Goal: Information Seeking & Learning: Find specific fact

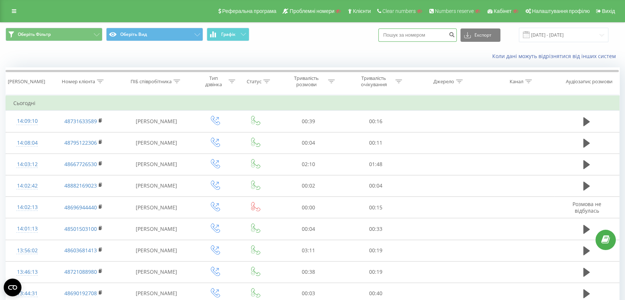
click at [409, 35] on input at bounding box center [417, 34] width 78 height 13
paste input "48502653622"
type input "48502653622"
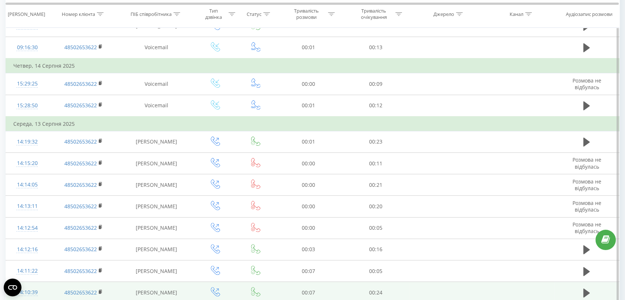
scroll to position [123, 0]
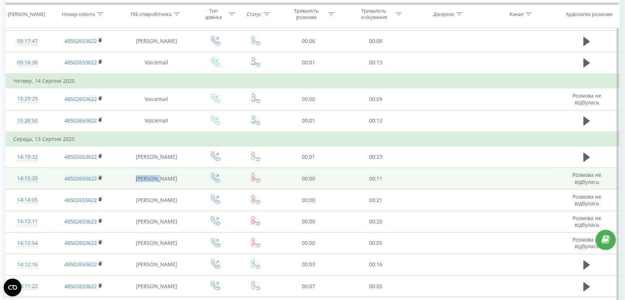
drag, startPoint x: 152, startPoint y: 178, endPoint x: 129, endPoint y: 178, distance: 23.7
click at [129, 178] on td "Radosław Nowakowski" at bounding box center [156, 178] width 75 height 21
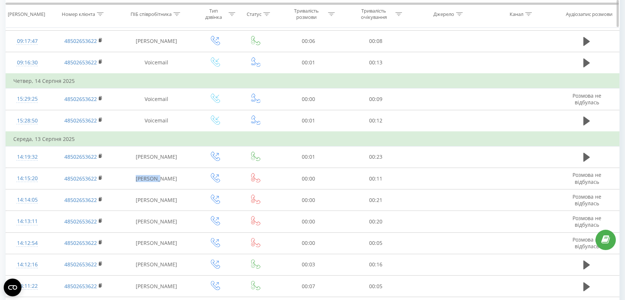
copy td "Radosław"
click at [6, 177] on table "Фільтрувати за умовою Містить Скасувати OK Фільтрувати за умовою Містить Скасув…" at bounding box center [313, 271] width 614 height 598
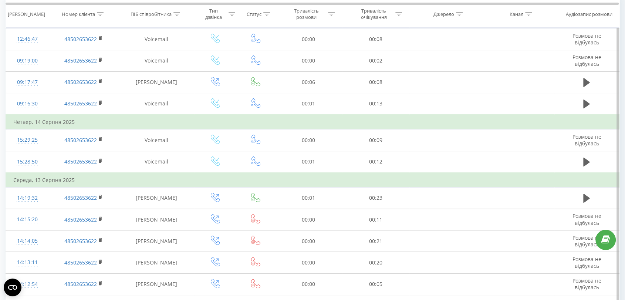
scroll to position [41, 0]
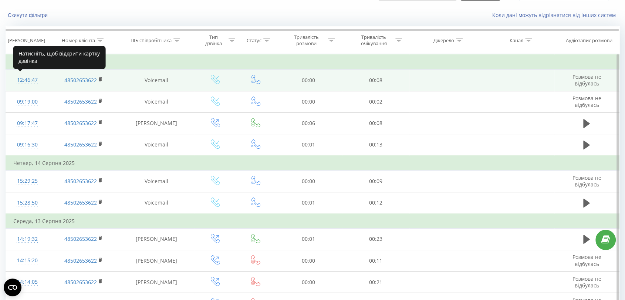
click at [27, 80] on div "12:46:47" at bounding box center [27, 80] width 28 height 14
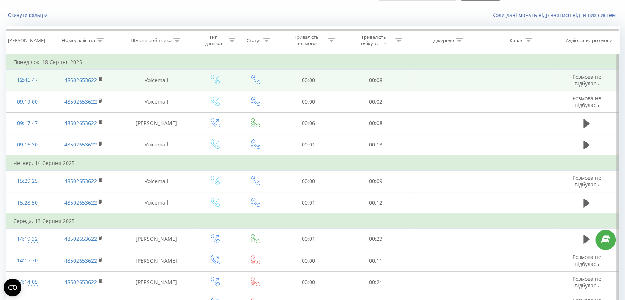
click at [26, 78] on div "12:46:47" at bounding box center [27, 80] width 28 height 14
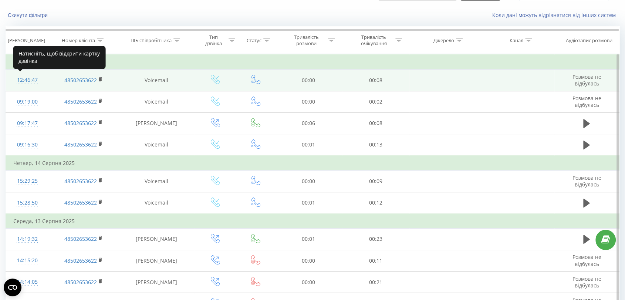
click at [30, 80] on div "12:46:47" at bounding box center [27, 80] width 28 height 14
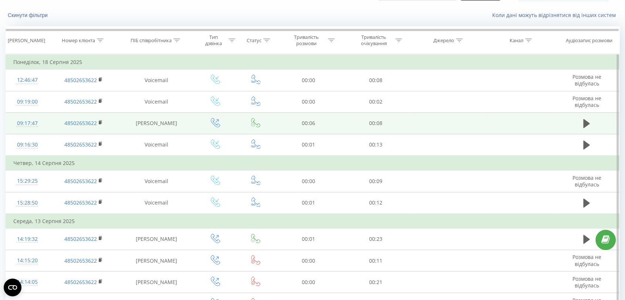
click at [23, 120] on div "09:17:47" at bounding box center [27, 123] width 28 height 14
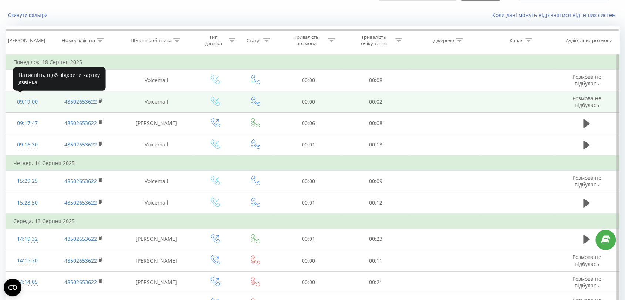
click at [28, 98] on div "09:19:00" at bounding box center [27, 102] width 28 height 14
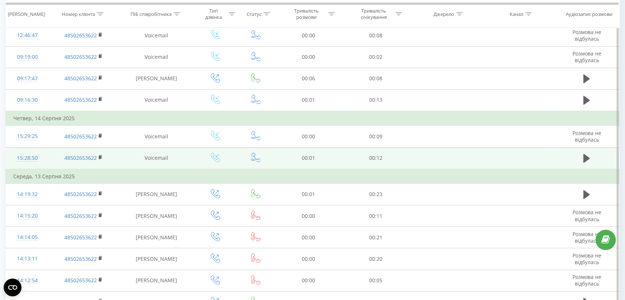
scroll to position [123, 0]
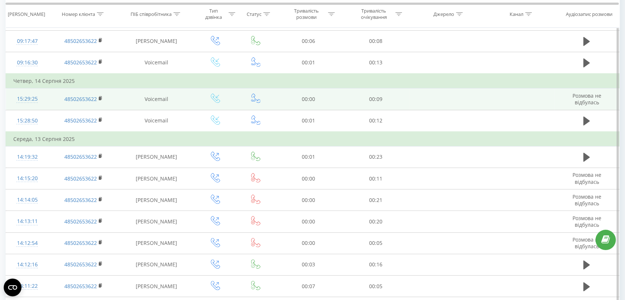
click at [26, 98] on div "15:29:25" at bounding box center [27, 99] width 28 height 14
